Goal: Entertainment & Leisure: Consume media (video, audio)

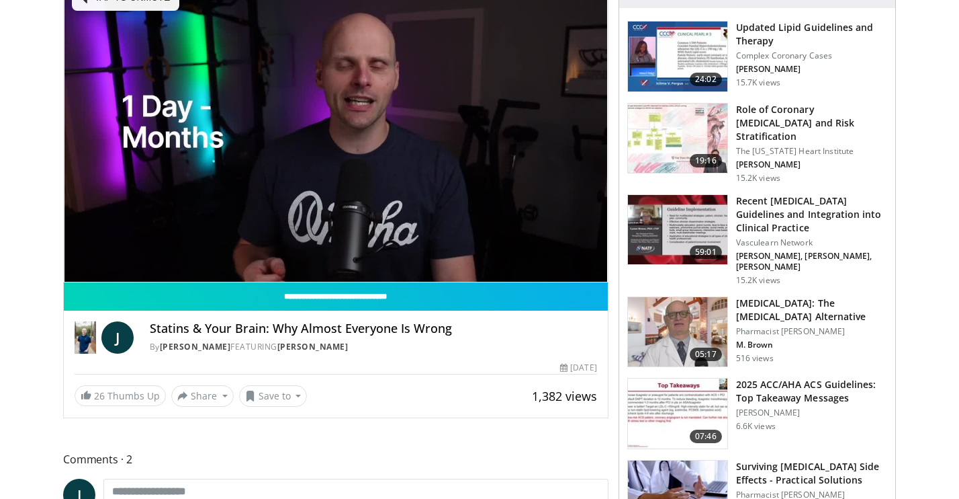
scroll to position [179, 0]
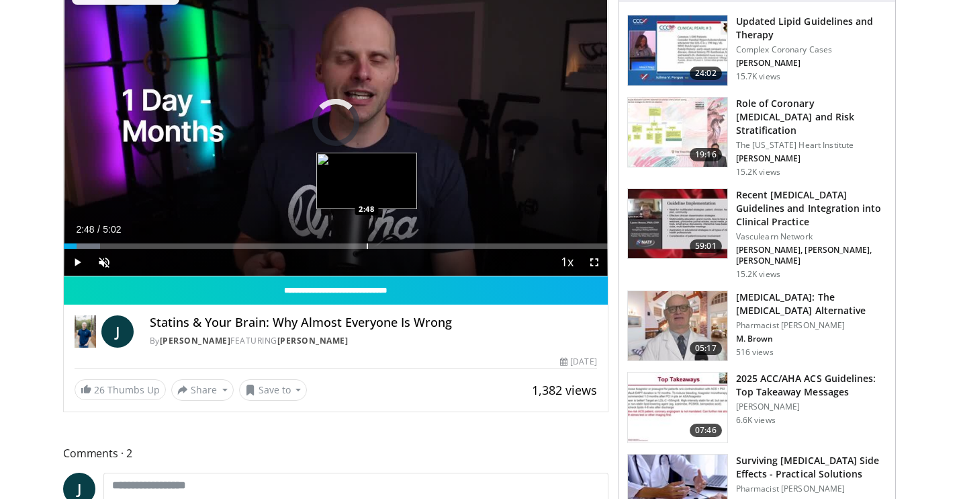
click at [367, 244] on div "Progress Bar" at bounding box center [367, 245] width 1 height 5
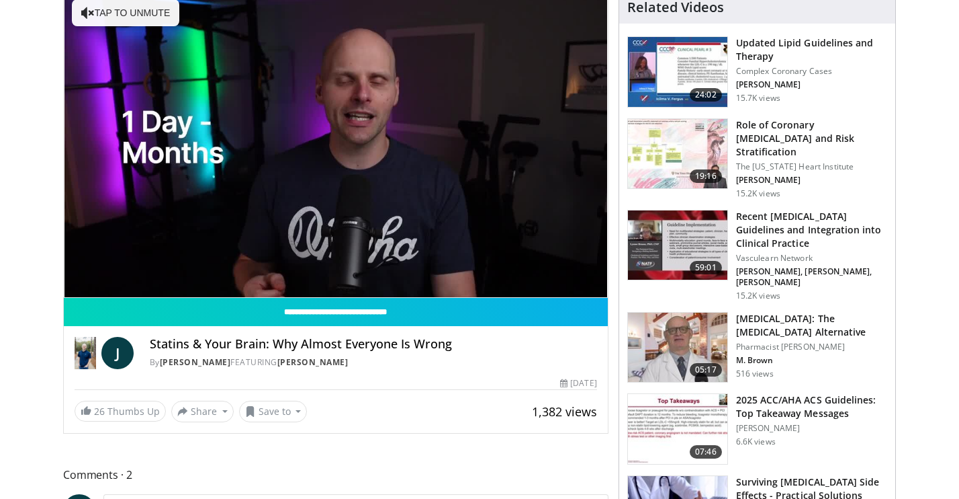
scroll to position [155, 0]
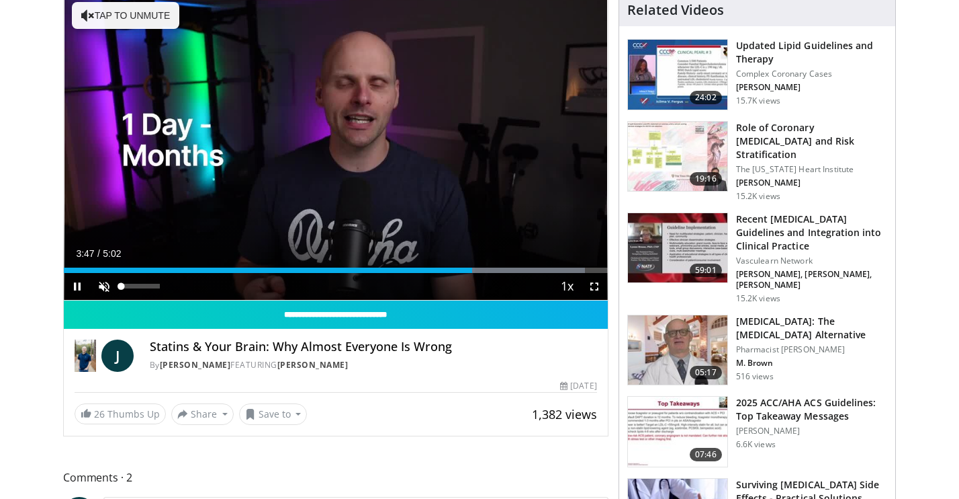
click at [103, 282] on span "Video Player" at bounding box center [104, 286] width 27 height 27
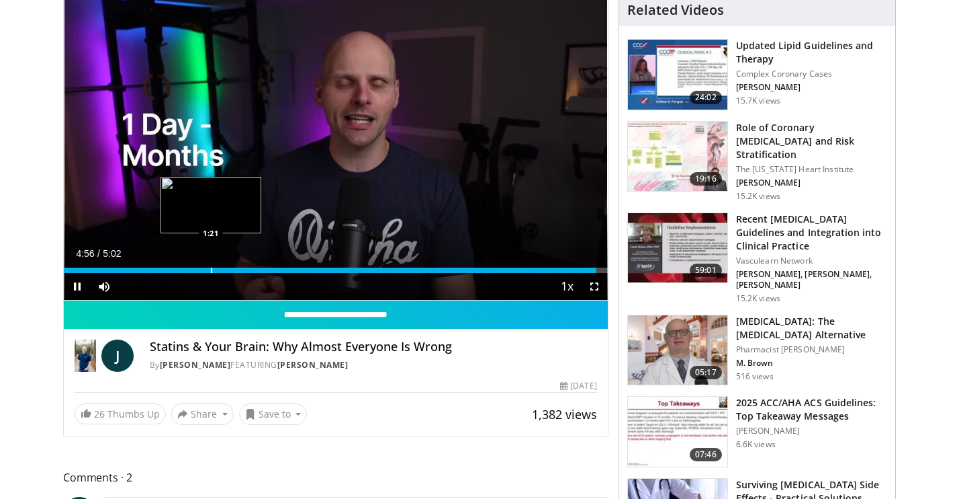
click at [211, 266] on div "Loaded : 95.80% 4:56 1:21" at bounding box center [336, 266] width 544 height 13
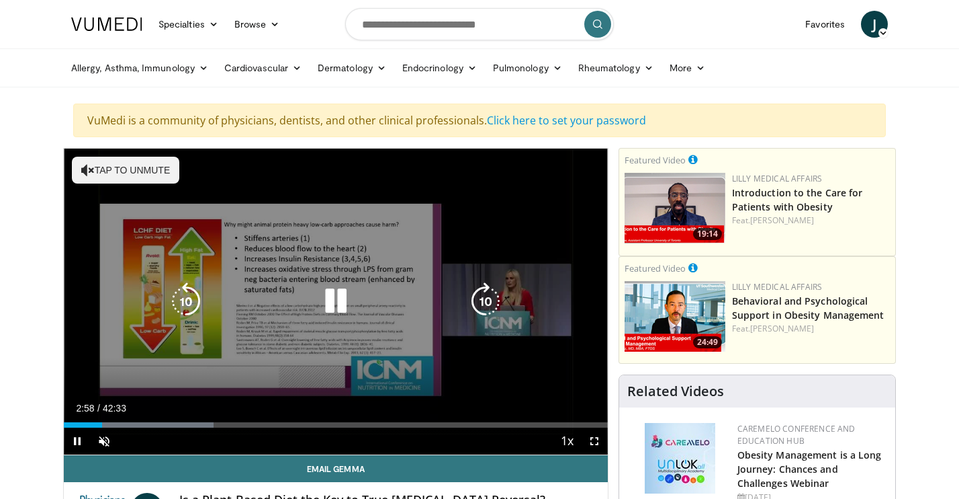
click at [112, 166] on button "Tap to unmute" at bounding box center [125, 170] width 107 height 27
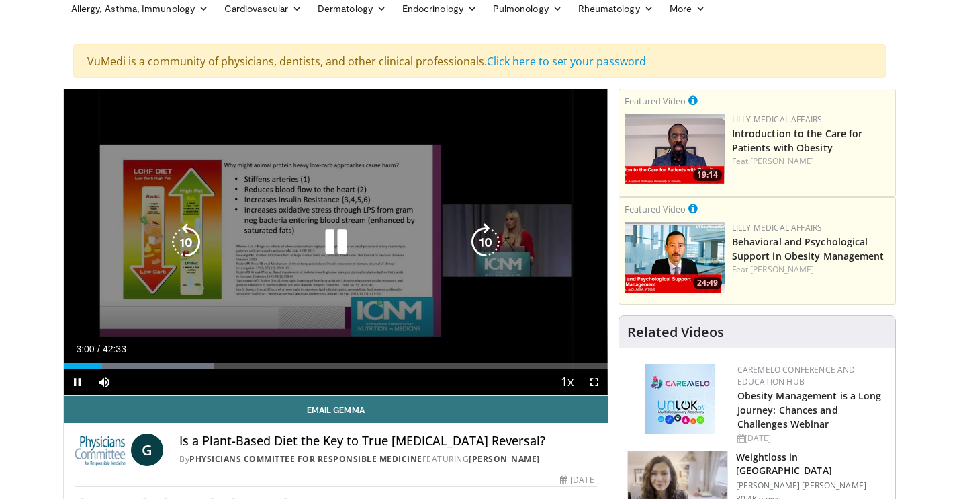
scroll to position [62, 0]
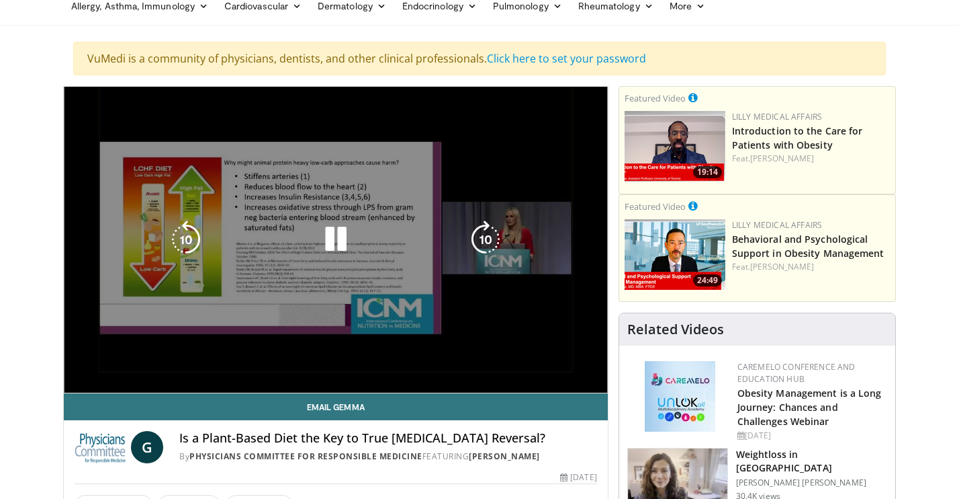
click at [527, 361] on div "10 seconds Tap to unmute" at bounding box center [336, 240] width 544 height 306
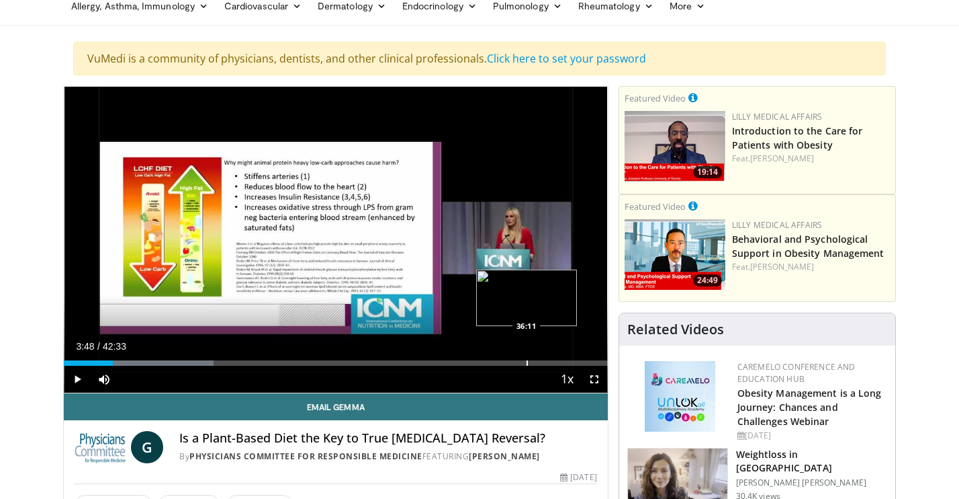
click at [527, 361] on div "Progress Bar" at bounding box center [527, 362] width 1 height 5
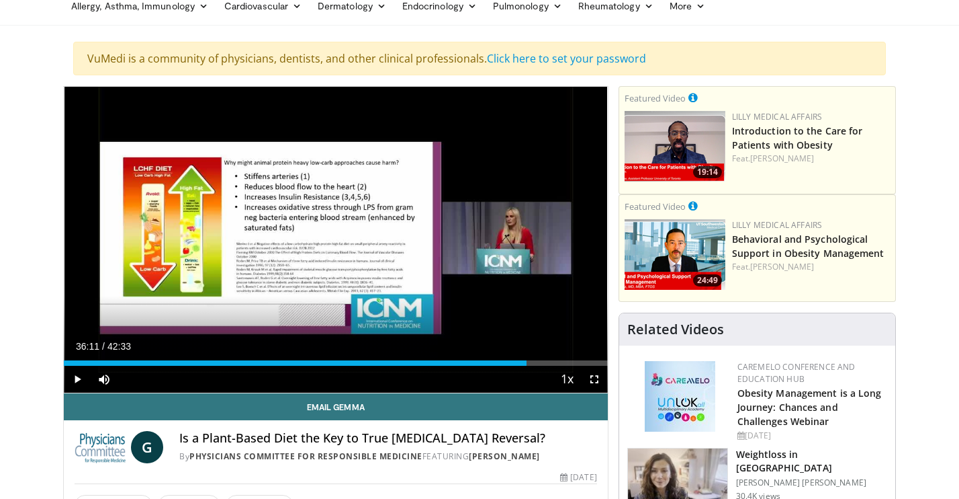
click at [75, 378] on span "Video Player" at bounding box center [77, 378] width 27 height 27
click at [554, 365] on div "Progress Bar" at bounding box center [554, 362] width 1 height 5
